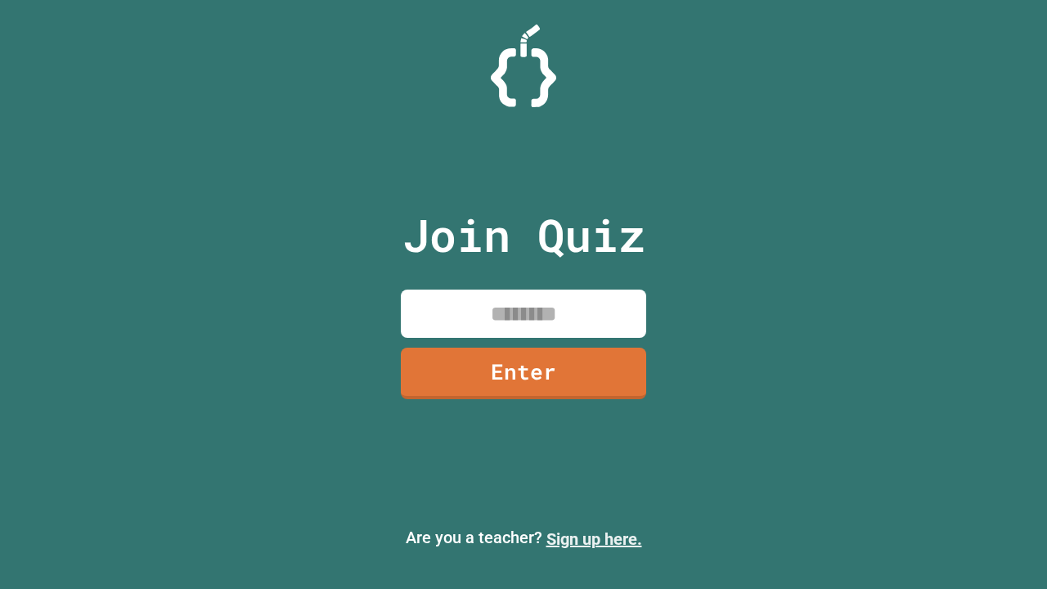
click at [594, 539] on link "Sign up here." at bounding box center [595, 539] width 96 height 20
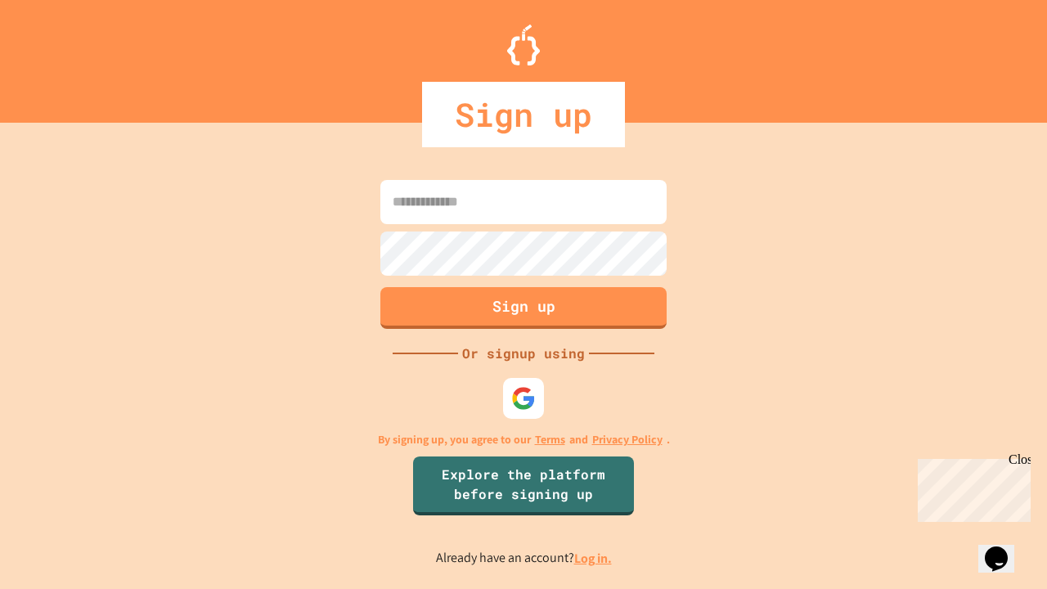
click at [594, 558] on link "Log in." at bounding box center [593, 558] width 38 height 17
